Goal: Transaction & Acquisition: Purchase product/service

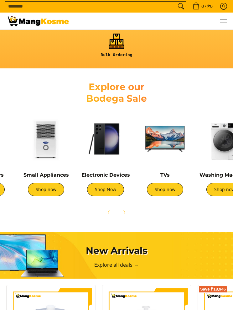
scroll to position [0, 102]
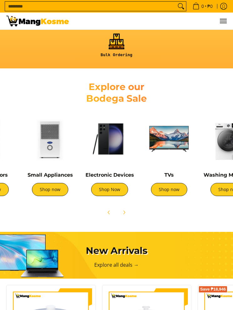
click at [180, 150] on img at bounding box center [169, 138] width 53 height 53
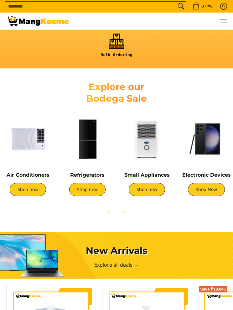
scroll to position [0, 4]
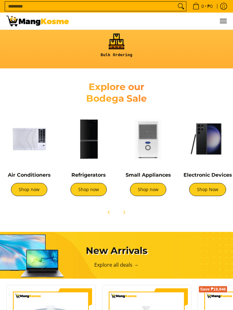
click at [97, 142] on img at bounding box center [88, 138] width 53 height 53
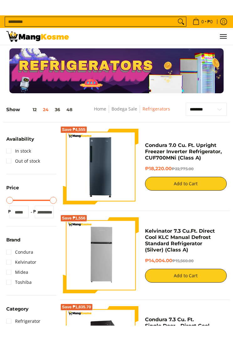
scroll to position [47, 0]
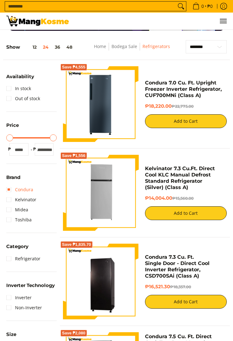
click at [31, 193] on link "Condura" at bounding box center [19, 190] width 27 height 10
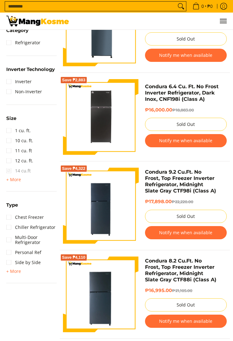
scroll to position [312, 0]
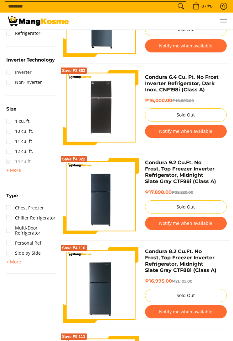
click at [26, 264] on div "Type Chest Freezer Chiller Refrigerator Multi-Door Refrigerator Personal Ref Si…" at bounding box center [31, 232] width 51 height 82
click at [30, 252] on link "Side by Side" at bounding box center [23, 253] width 35 height 10
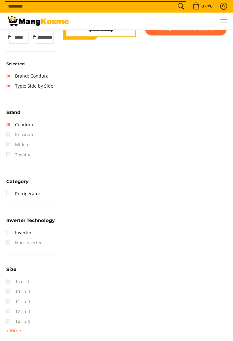
scroll to position [57, 0]
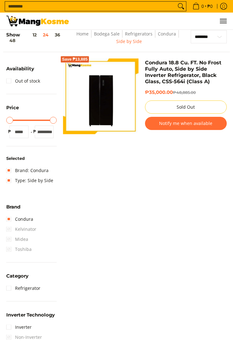
click at [218, 115] on div "₱35,000.00 ₱48,885.00 Sold Out Notify me when available" at bounding box center [186, 111] width 82 height 44
click at [204, 121] on button "Notify me when available" at bounding box center [186, 123] width 82 height 13
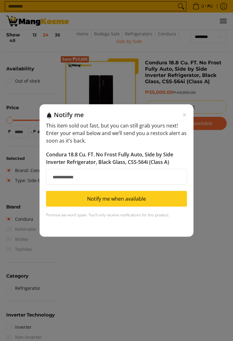
click at [187, 109] on div "Notify me This item sold out fast, but you can still grab yours next! Enter you…" at bounding box center [117, 170] width 154 height 132
click at [189, 113] on div "Notify me This item sold out fast, but you can still grab yours next! Enter you…" at bounding box center [117, 170] width 154 height 132
click at [187, 113] on icon "Close modal" at bounding box center [184, 114] width 5 height 5
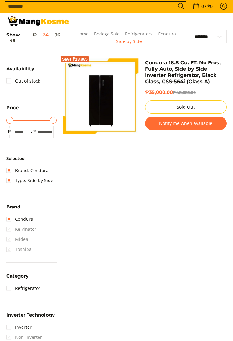
click at [106, 37] on link "Bodega Sale" at bounding box center [107, 34] width 26 height 6
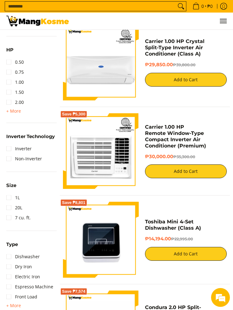
scroll to position [520, 0]
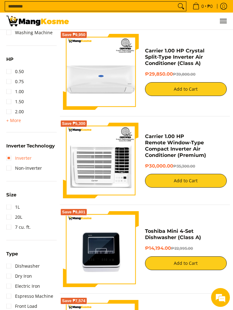
click at [25, 157] on link "Inverter" at bounding box center [18, 158] width 25 height 10
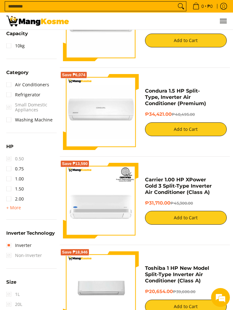
scroll to position [480, 0]
click at [38, 96] on link "Refrigerator" at bounding box center [23, 95] width 34 height 10
